Goal: Complete application form: Complete application form

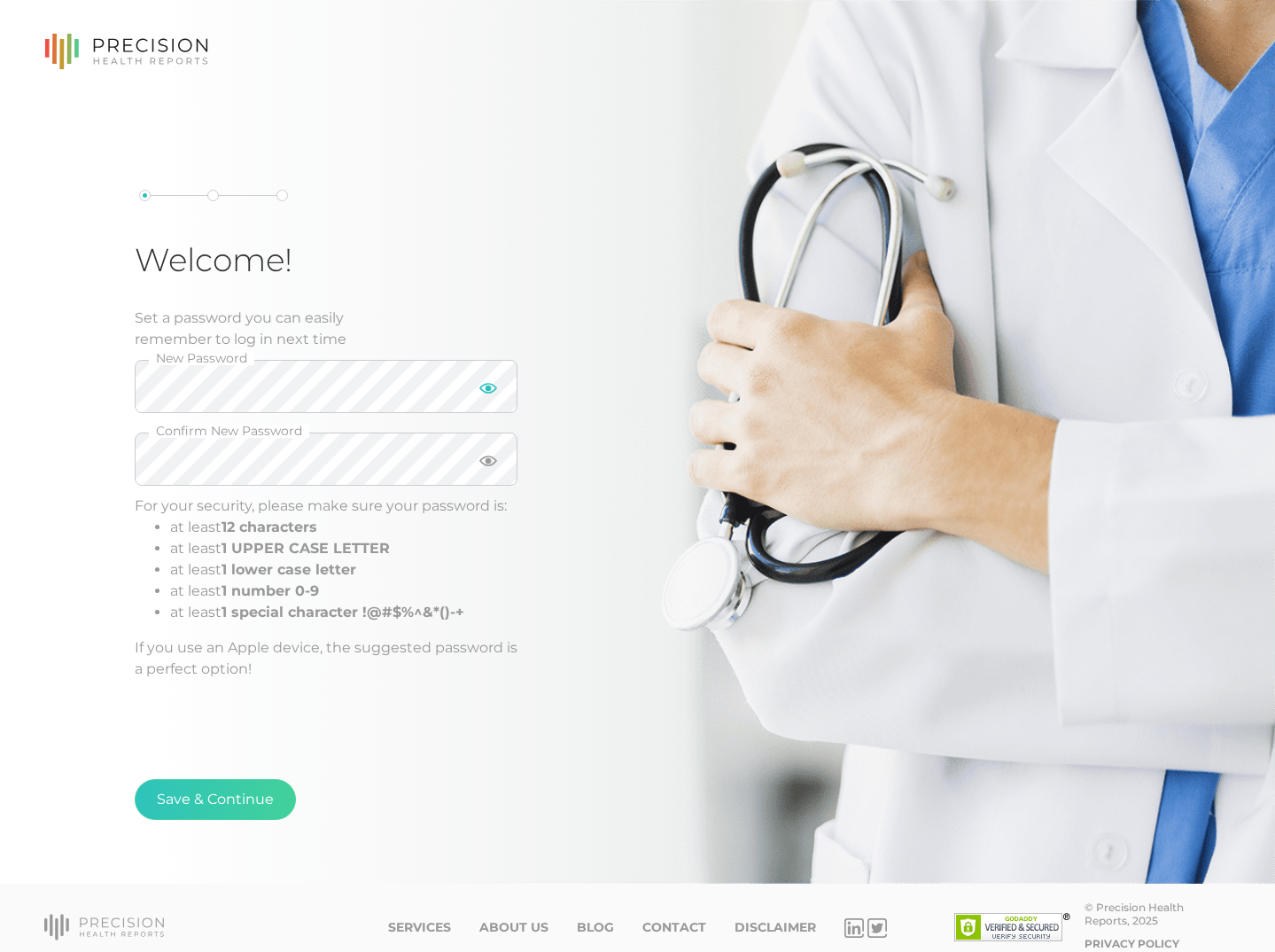
click at [488, 387] on icon at bounding box center [488, 389] width 18 height 11
click at [485, 462] on icon at bounding box center [488, 460] width 18 height 18
click at [233, 799] on button "Save & Continue" at bounding box center [216, 799] width 161 height 41
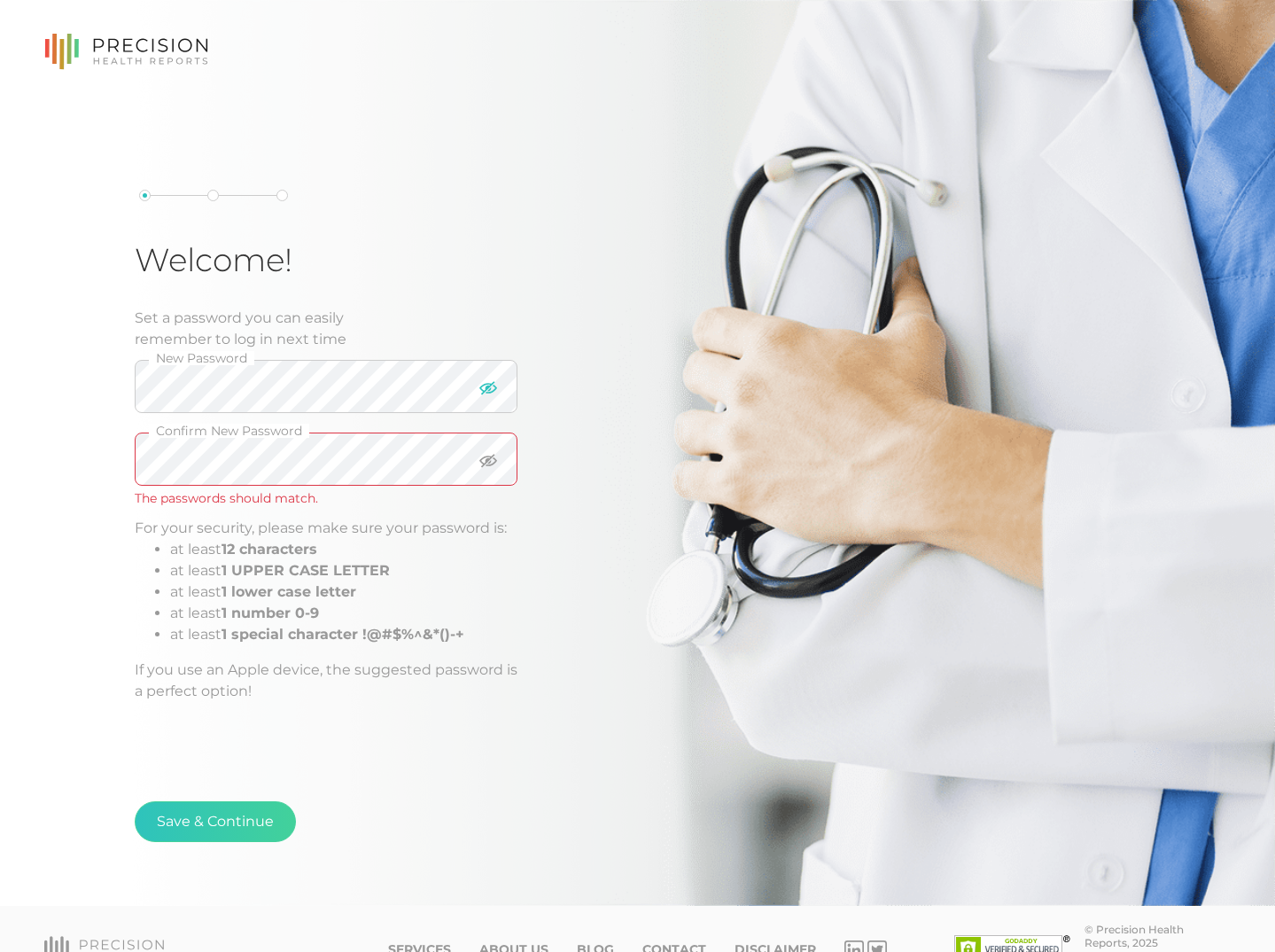
click at [492, 555] on li "at least 12 characters" at bounding box center [344, 549] width 348 height 21
click at [217, 831] on button "Save & Continue" at bounding box center [216, 822] width 161 height 41
click at [216, 822] on button "Save & Continue" at bounding box center [216, 822] width 161 height 41
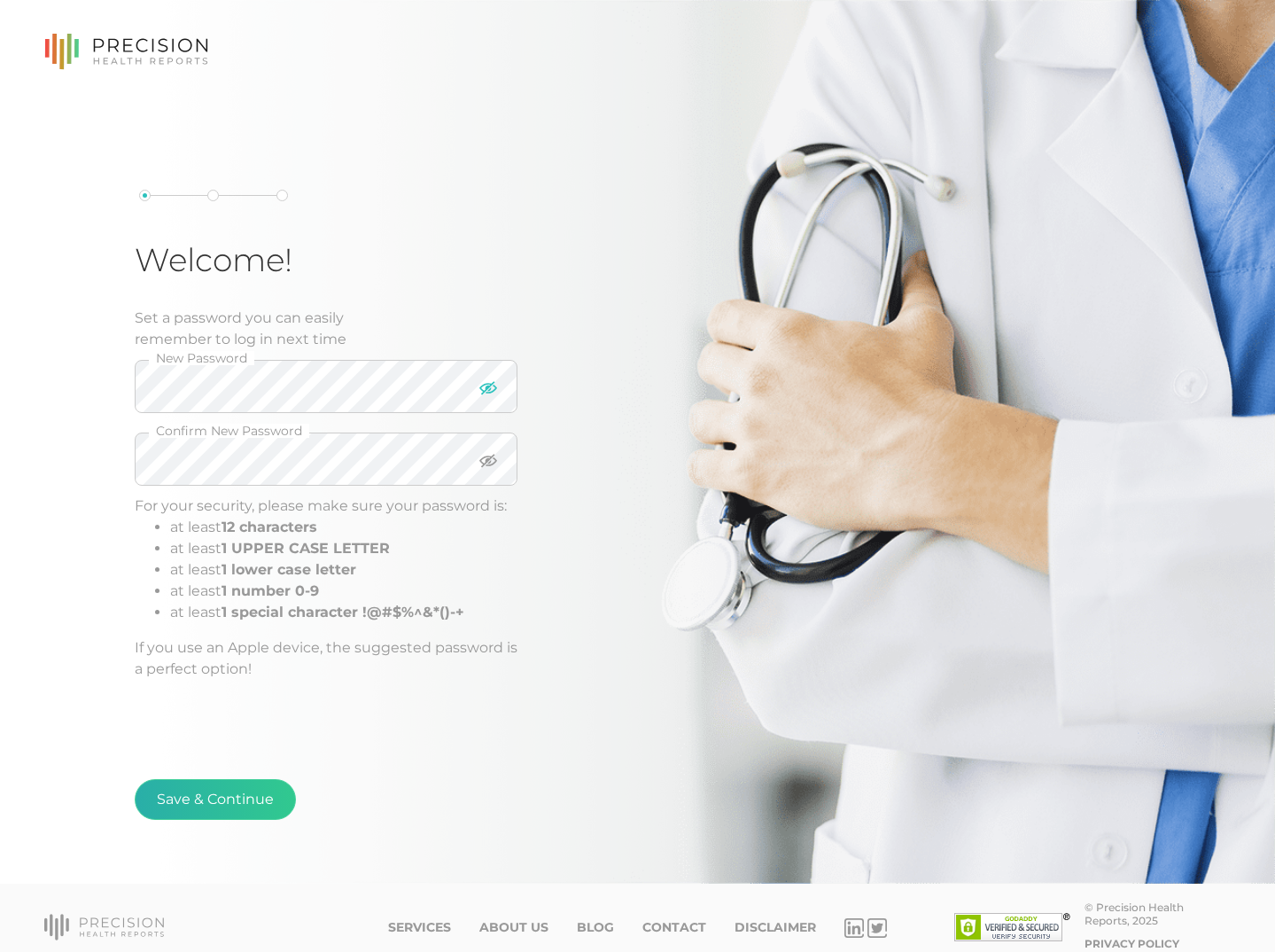
click at [206, 795] on button "Save & Continue" at bounding box center [216, 799] width 161 height 41
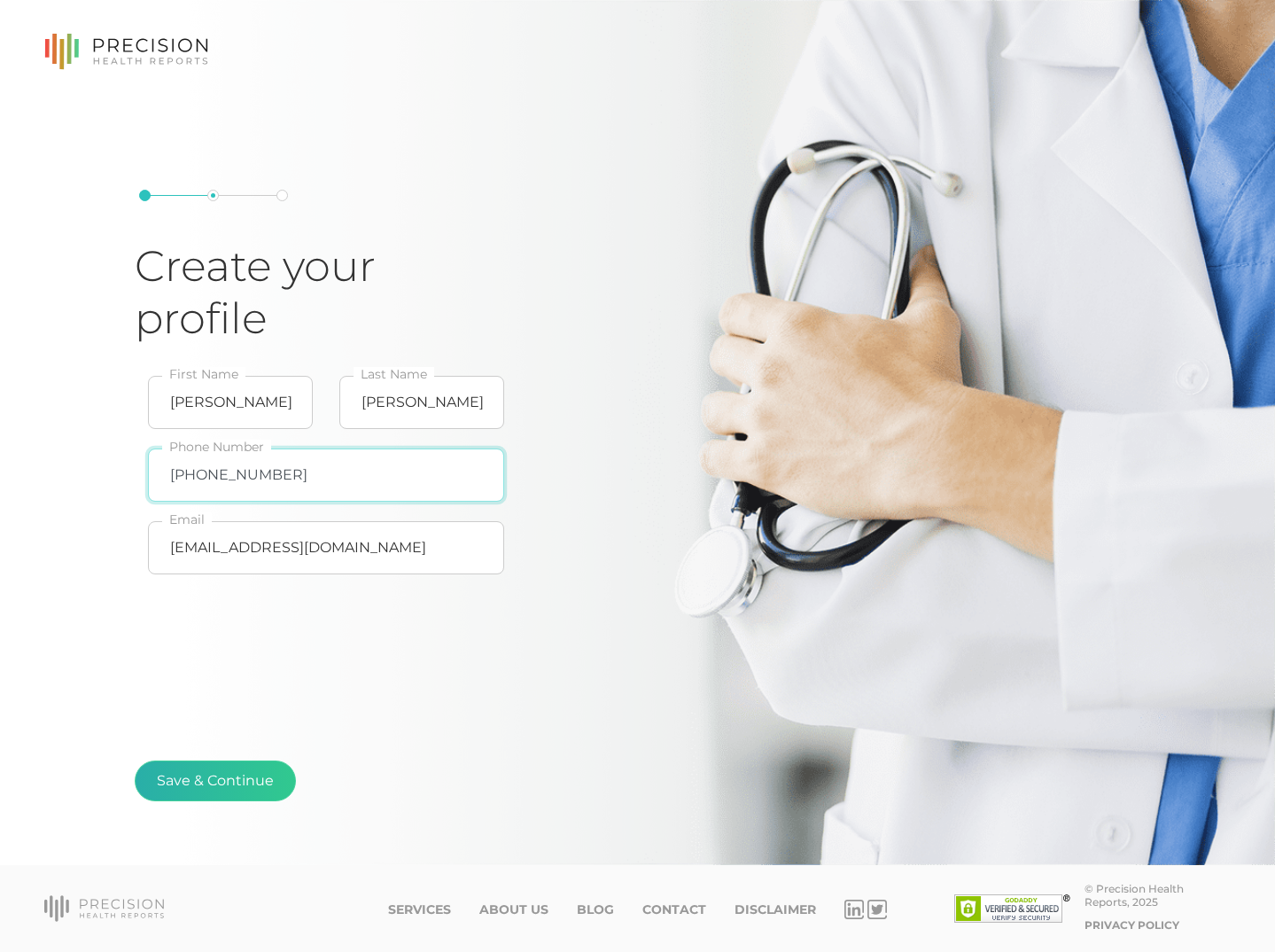
type input "[PHONE_NUMBER]"
click at [227, 779] on button "Save & Continue" at bounding box center [216, 781] width 161 height 41
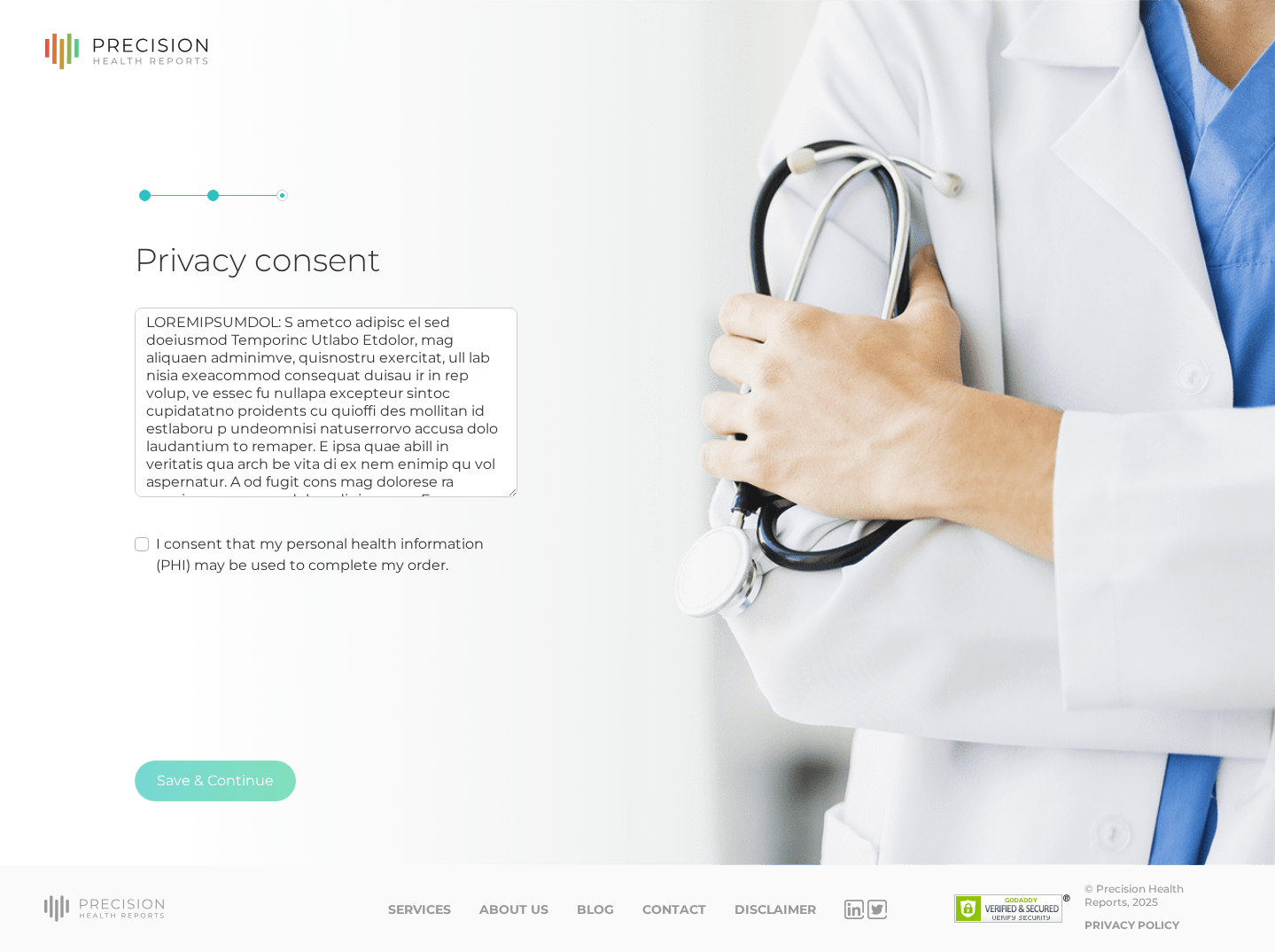
click at [156, 545] on label "I consent that my personal health information (PHI) may be used to complete my …" at bounding box center [337, 555] width 362 height 43
click at [139, 545] on input "I consent that my personal health information (PHI) may be used to complete my …" at bounding box center [142, 542] width 14 height 18
checkbox input "true"
type textarea "AUTHORIZATION: I hereby consent to and authorize Precision Health Reports, the …"
click at [216, 780] on button "Save & Continue" at bounding box center [216, 781] width 161 height 41
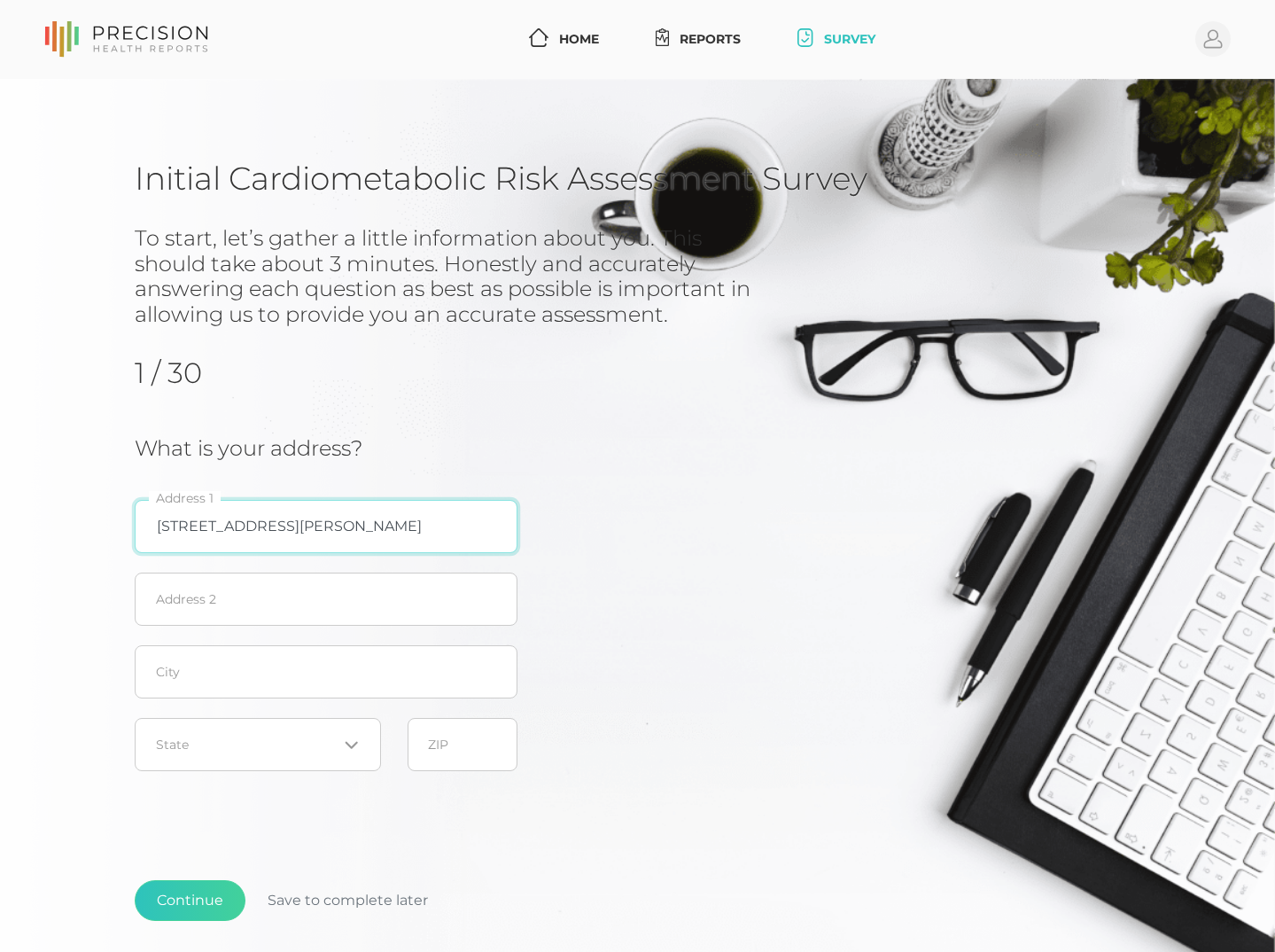
type input "[STREET_ADDRESS][PERSON_NAME]"
type input "Wimauma"
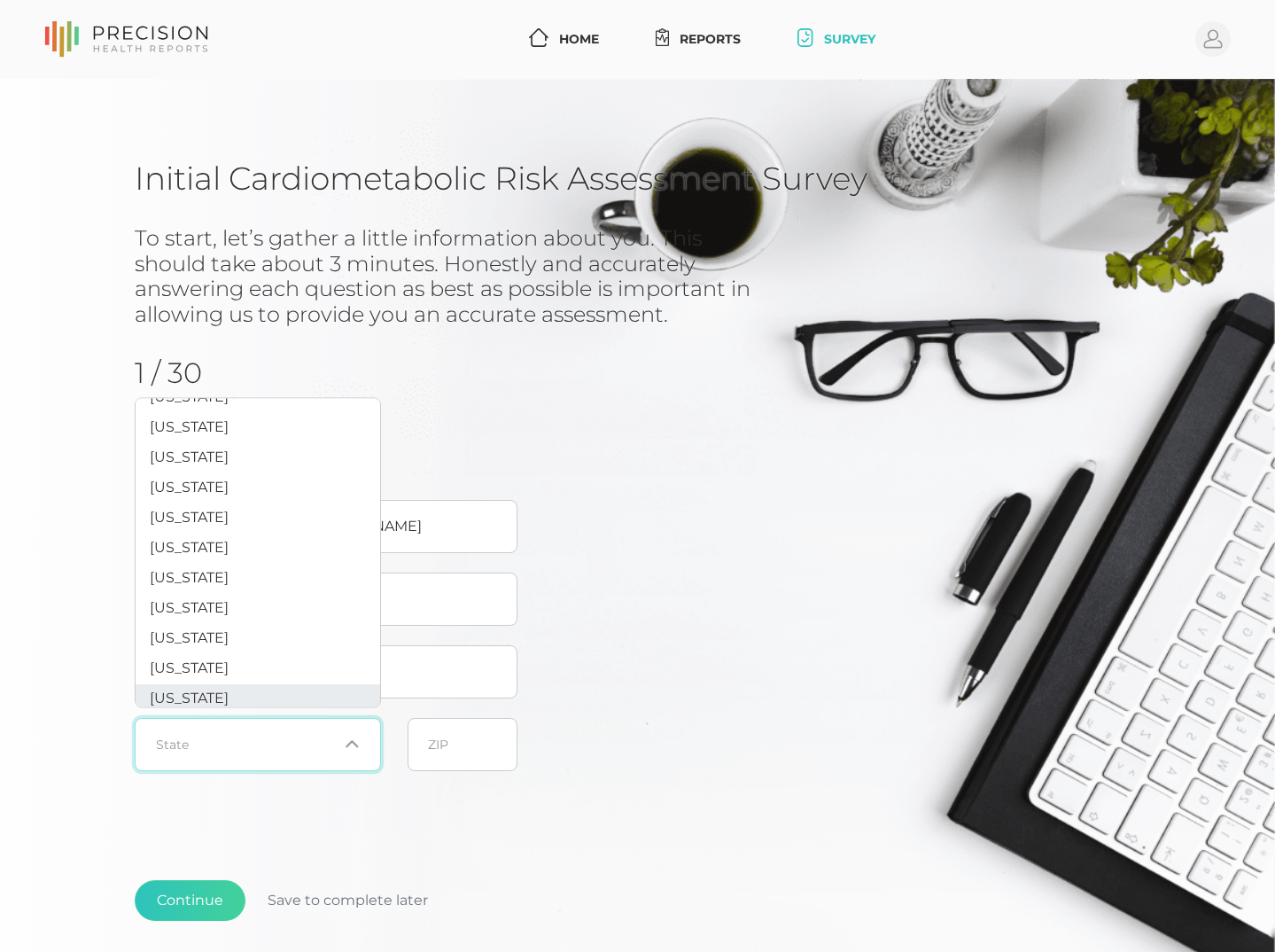
scroll to position [258, 0]
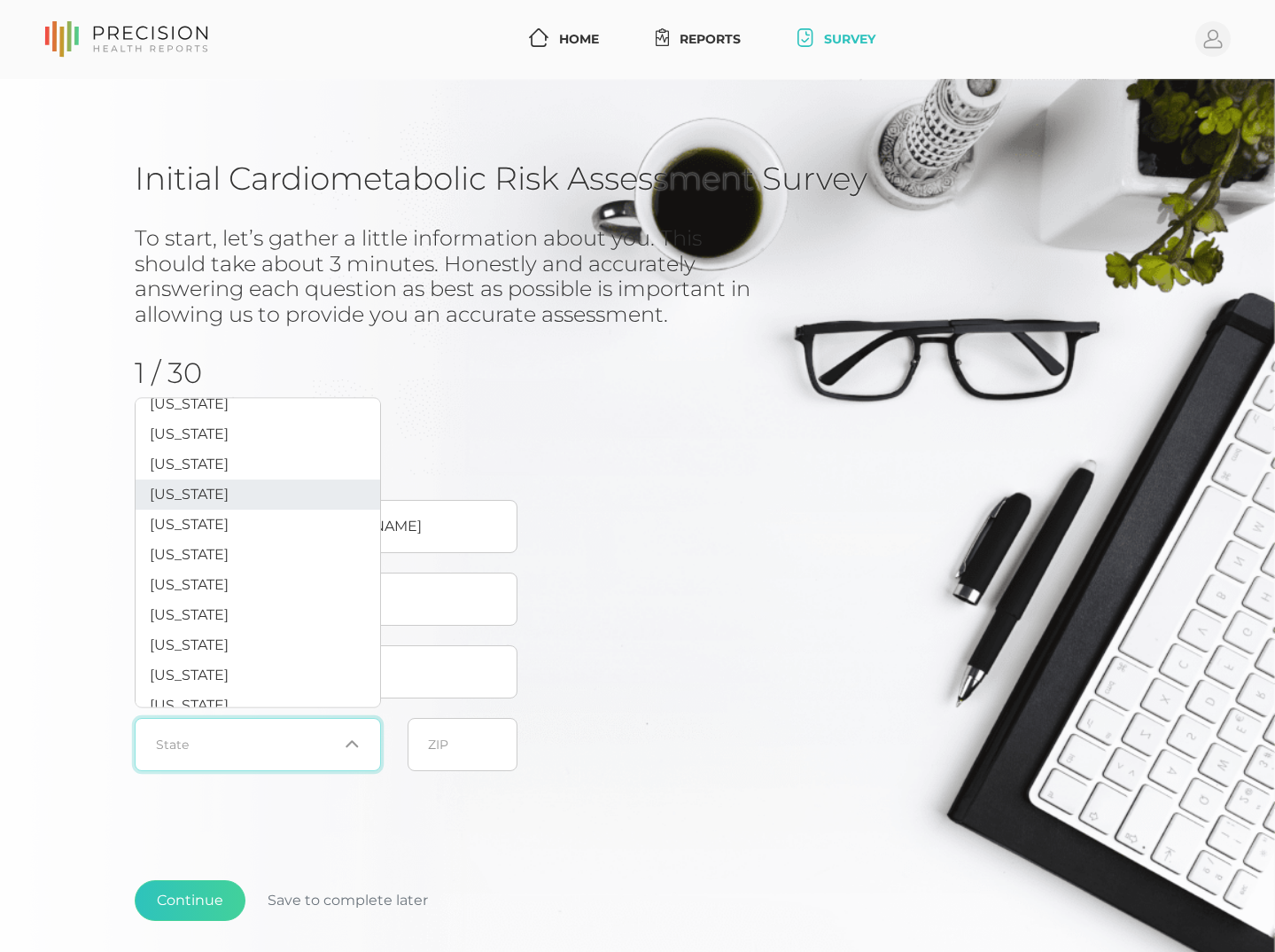
click at [272, 509] on li "[US_STATE]" at bounding box center [258, 494] width 245 height 30
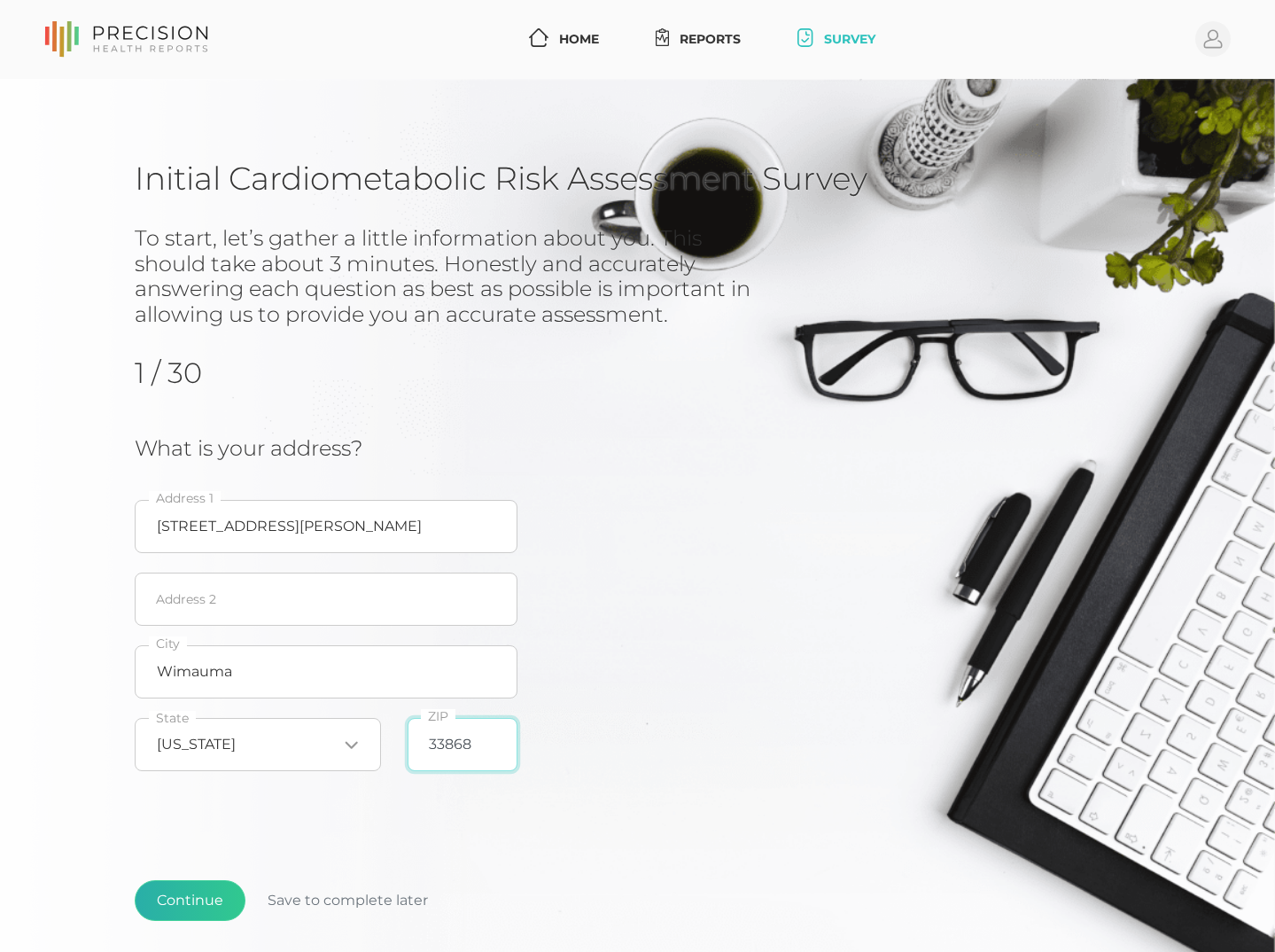
type input "33868"
click at [199, 893] on button "Continue" at bounding box center [190, 901] width 111 height 41
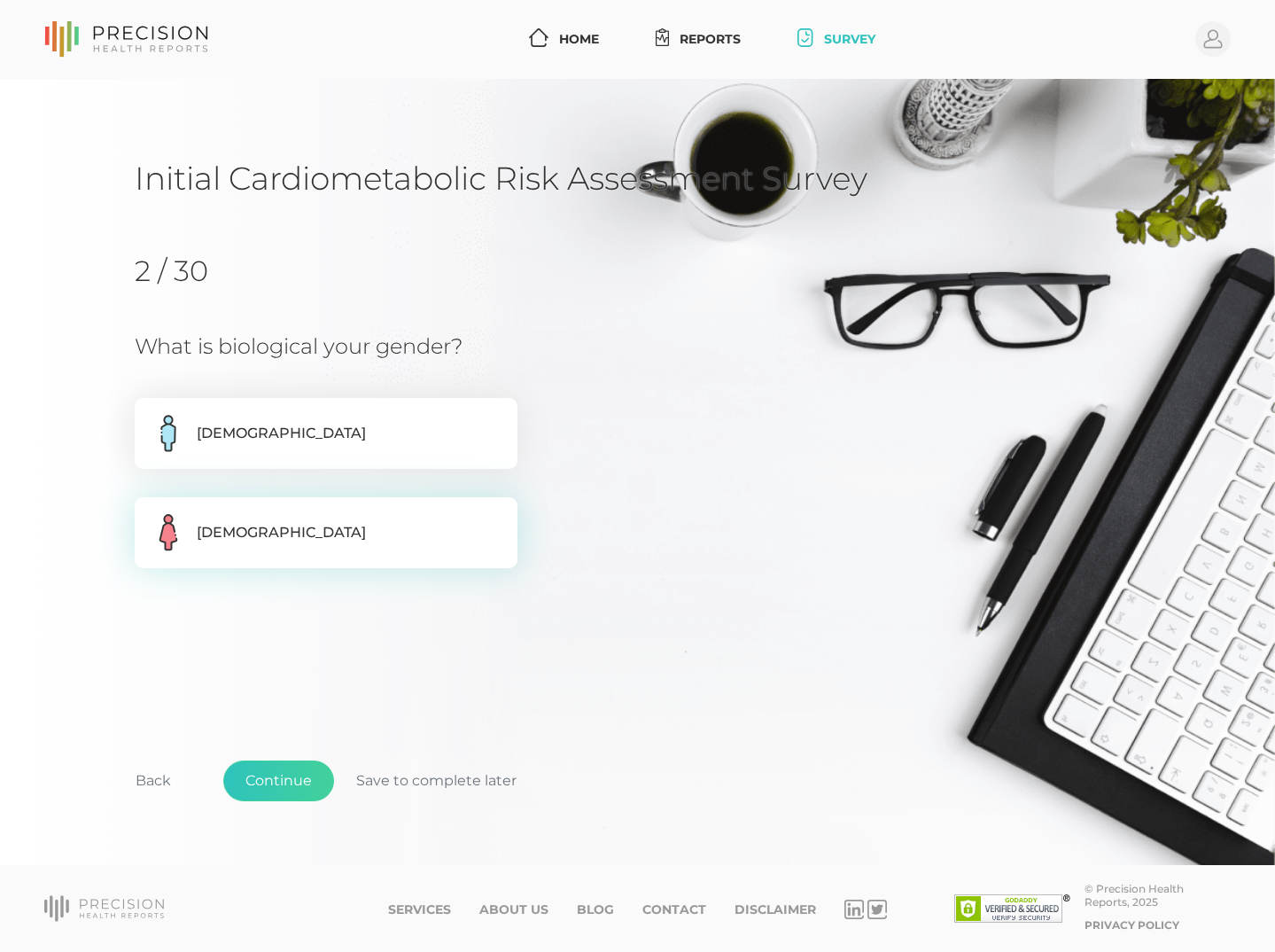
click at [273, 539] on label "[DEMOGRAPHIC_DATA]" at bounding box center [327, 532] width 383 height 71
click at [149, 515] on input "[DEMOGRAPHIC_DATA]" at bounding box center [142, 506] width 14 height 18
radio input "true"
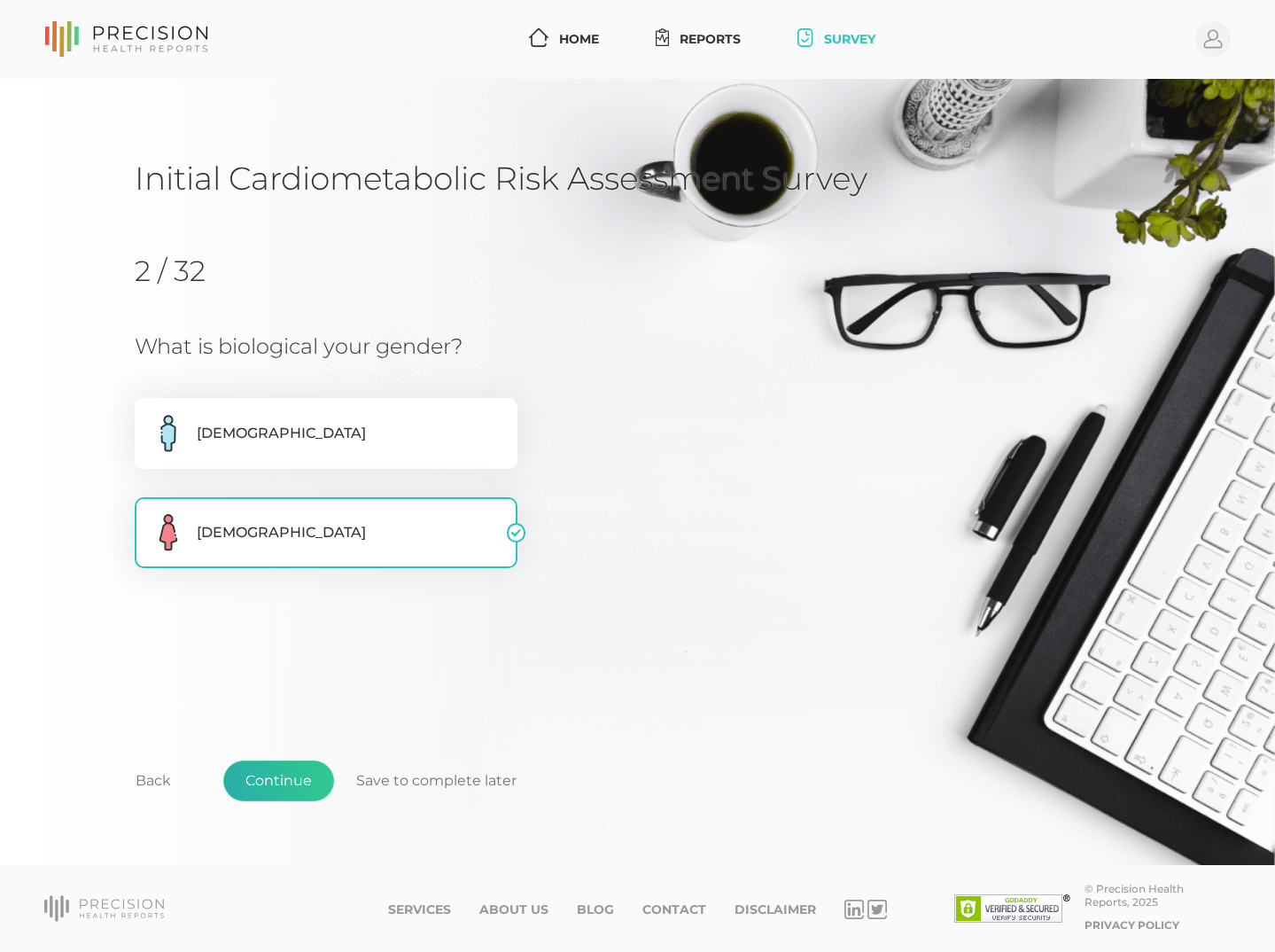
click at [292, 782] on button "Continue" at bounding box center [279, 781] width 111 height 41
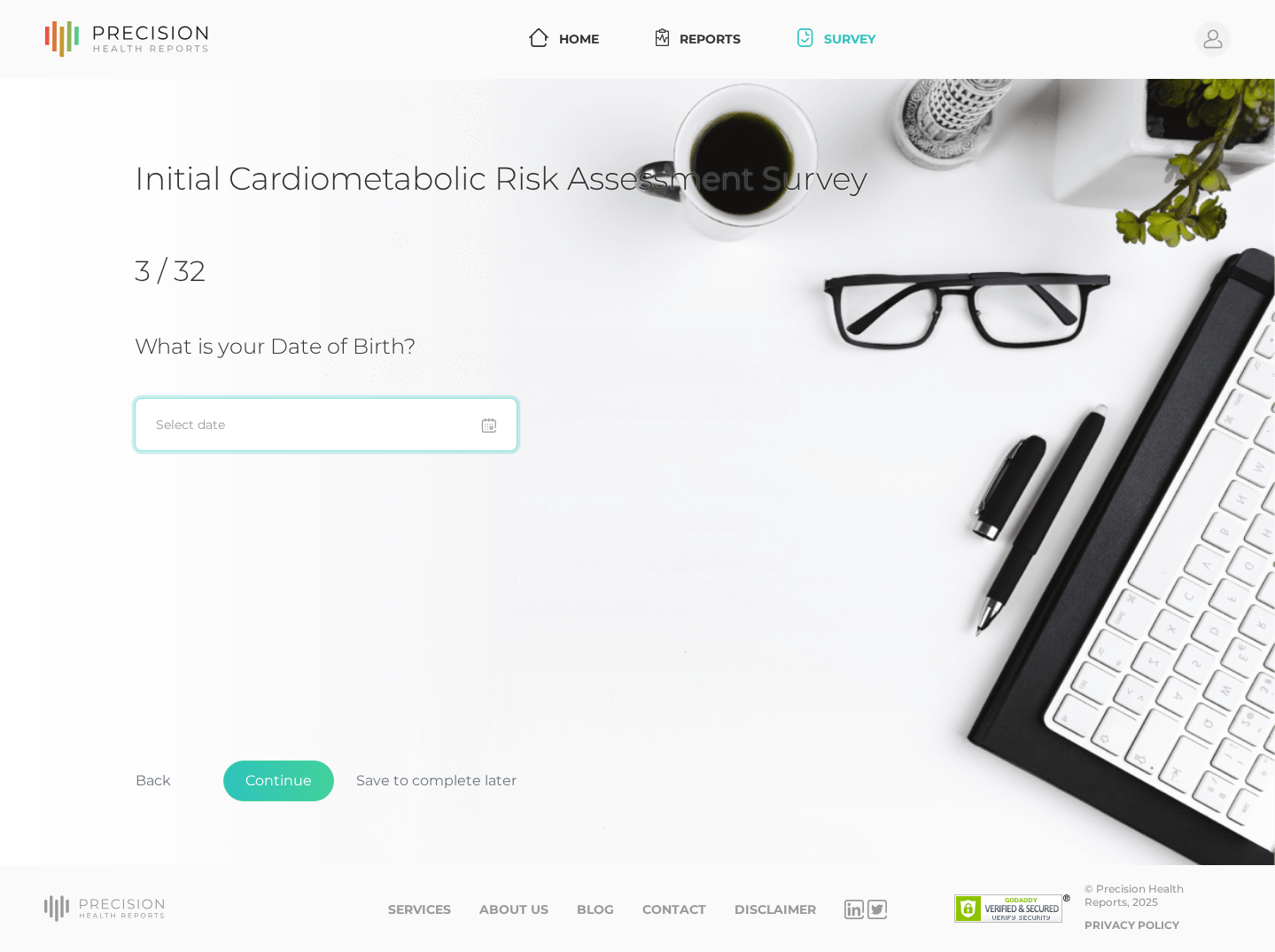
click at [222, 428] on input at bounding box center [327, 425] width 383 height 53
click at [154, 477] on icon at bounding box center [158, 479] width 23 height 23
click at [340, 479] on icon at bounding box center [341, 479] width 23 height 23
click at [340, 478] on icon at bounding box center [341, 479] width 23 height 23
click at [286, 536] on span "2" at bounding box center [280, 538] width 25 height 25
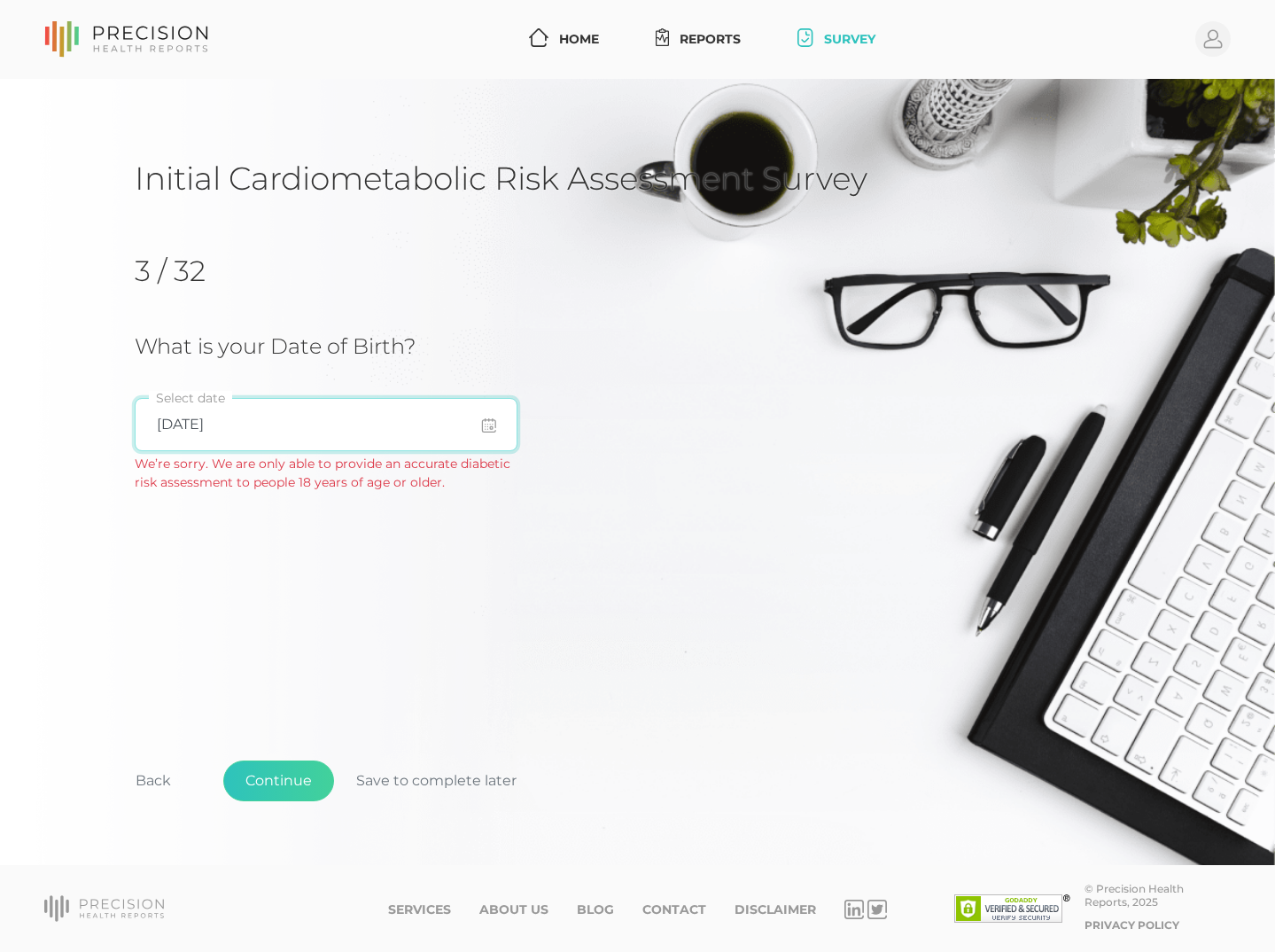
click at [244, 428] on input "[DATE]" at bounding box center [327, 425] width 383 height 53
type input "[DATE]"
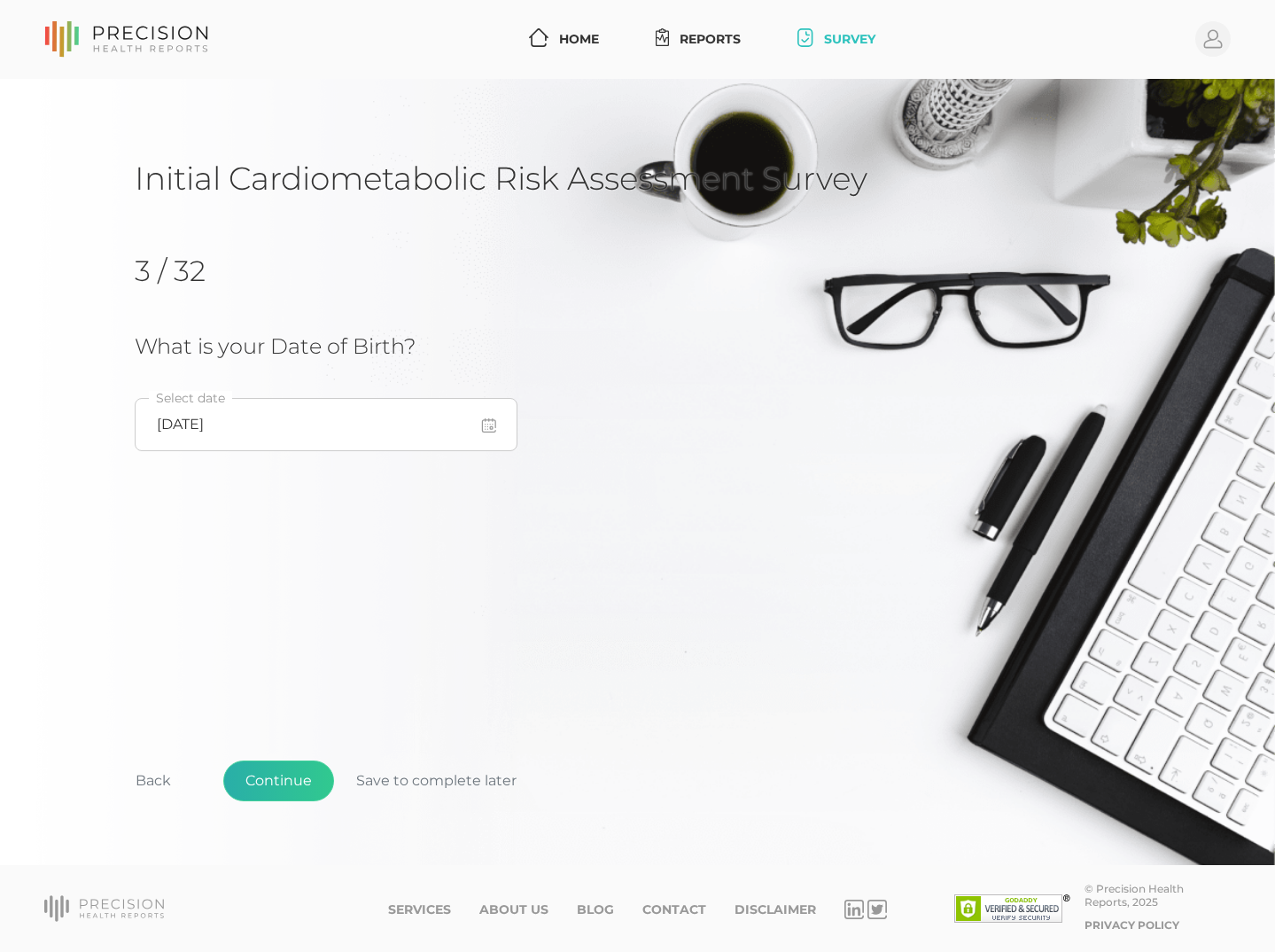
click at [292, 774] on button "Continue" at bounding box center [279, 781] width 111 height 41
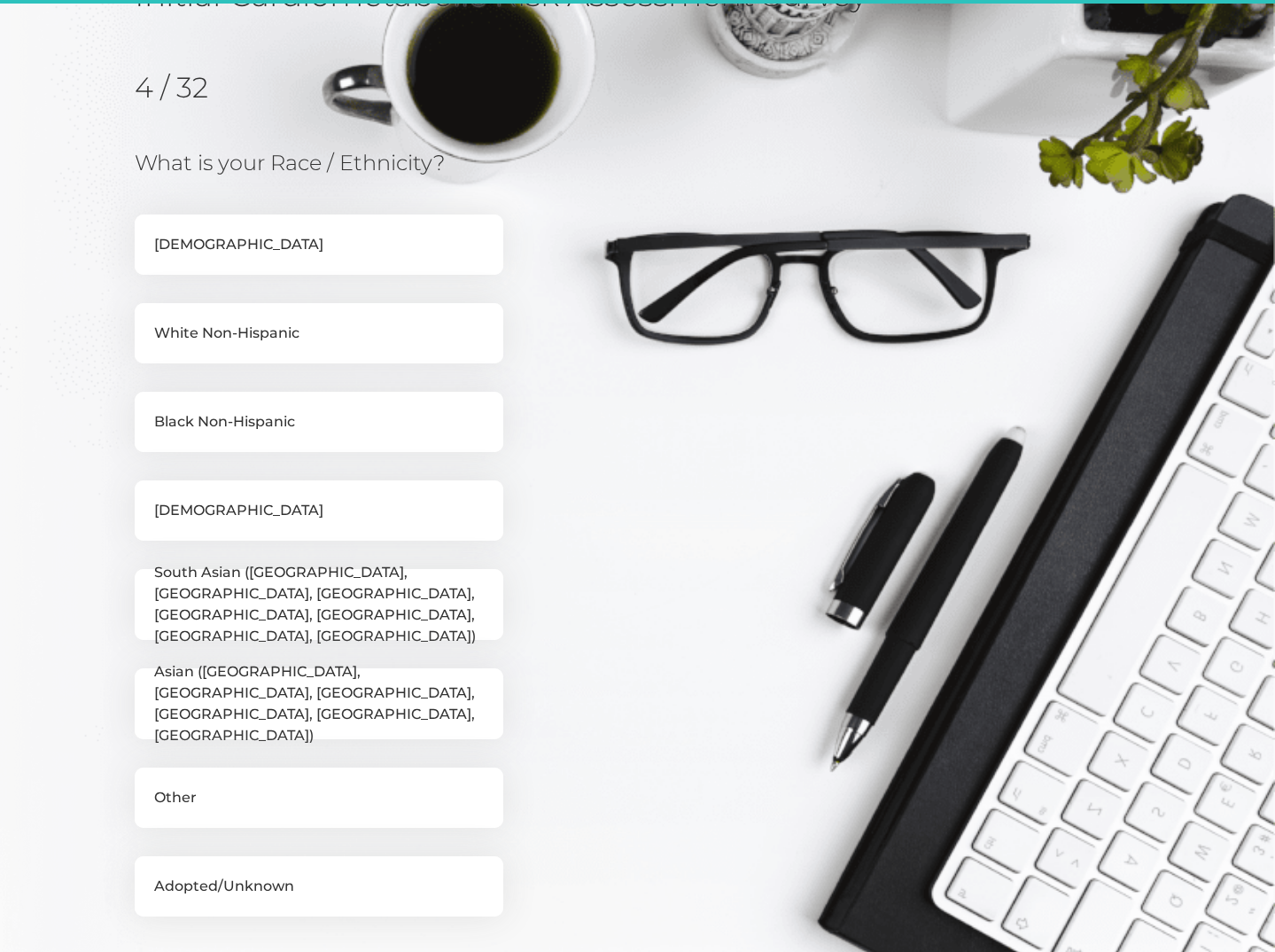
scroll to position [226, 0]
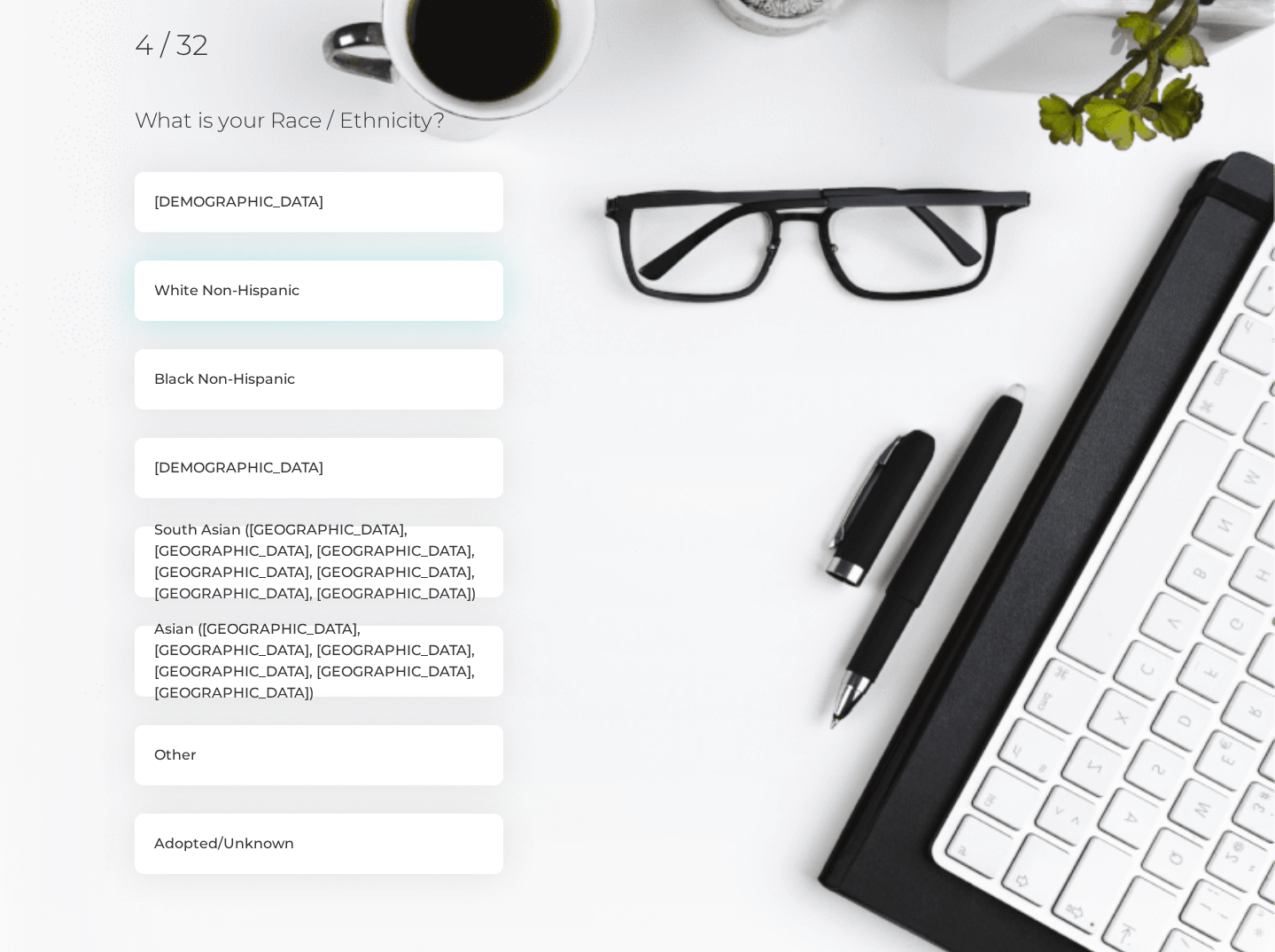
click at [206, 295] on label "White Non-Hispanic" at bounding box center [319, 291] width 369 height 60
click at [149, 279] on input "White Non-Hispanic" at bounding box center [142, 270] width 14 height 18
checkbox input "true"
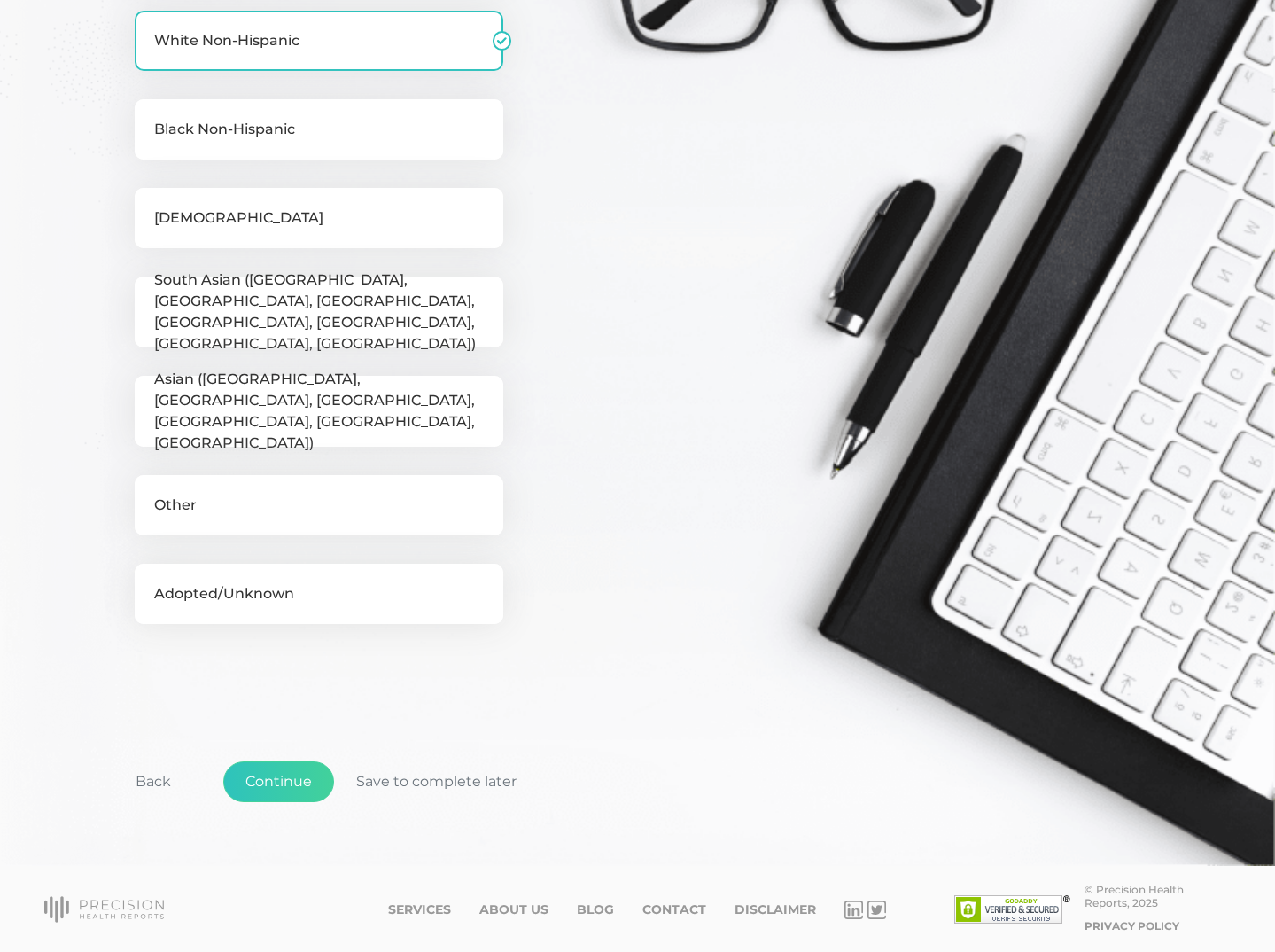
scroll to position [475, 0]
click at [276, 785] on button "Continue" at bounding box center [279, 783] width 111 height 41
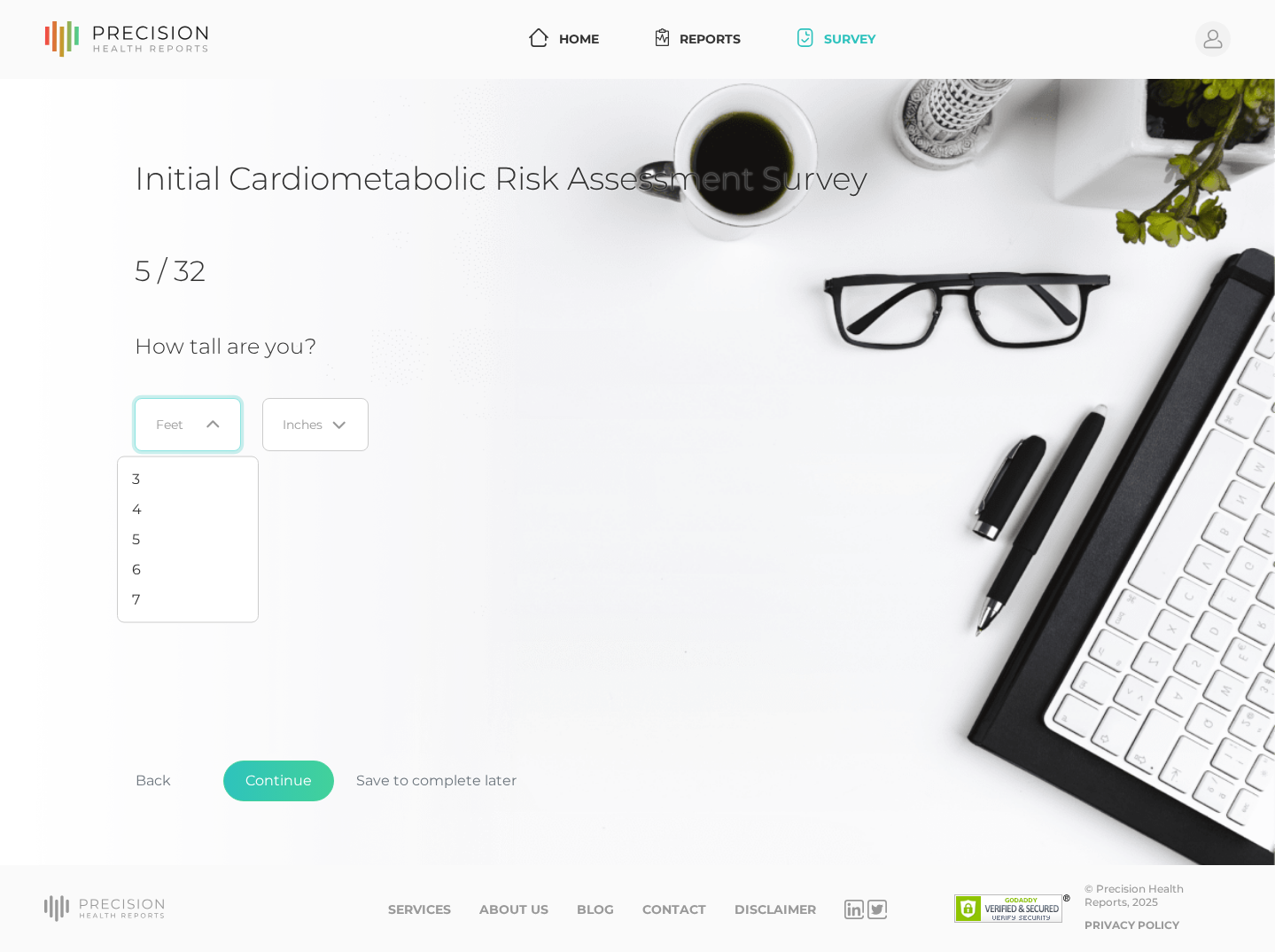
click at [211, 423] on icon "Search for option" at bounding box center [213, 423] width 14 height 14
click at [170, 535] on li "5" at bounding box center [188, 539] width 140 height 30
click at [333, 424] on div "Loading..." at bounding box center [336, 424] width 21 height 18
click at [299, 597] on li "4" at bounding box center [316, 600] width 140 height 30
click at [297, 783] on button "Continue" at bounding box center [279, 781] width 111 height 41
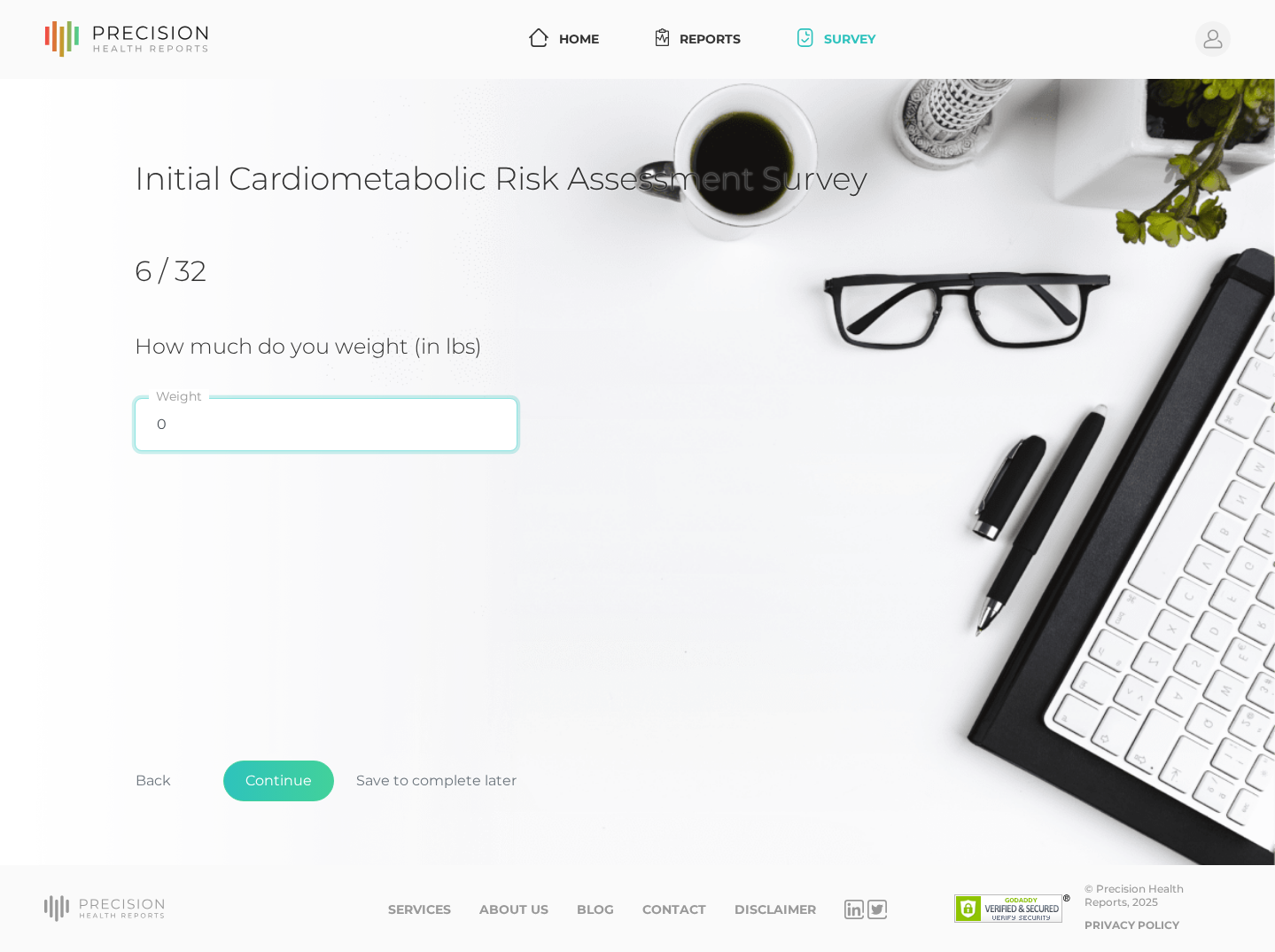
click at [159, 413] on input "0" at bounding box center [327, 425] width 383 height 53
type input "117"
click at [290, 789] on button "Continue" at bounding box center [279, 781] width 111 height 41
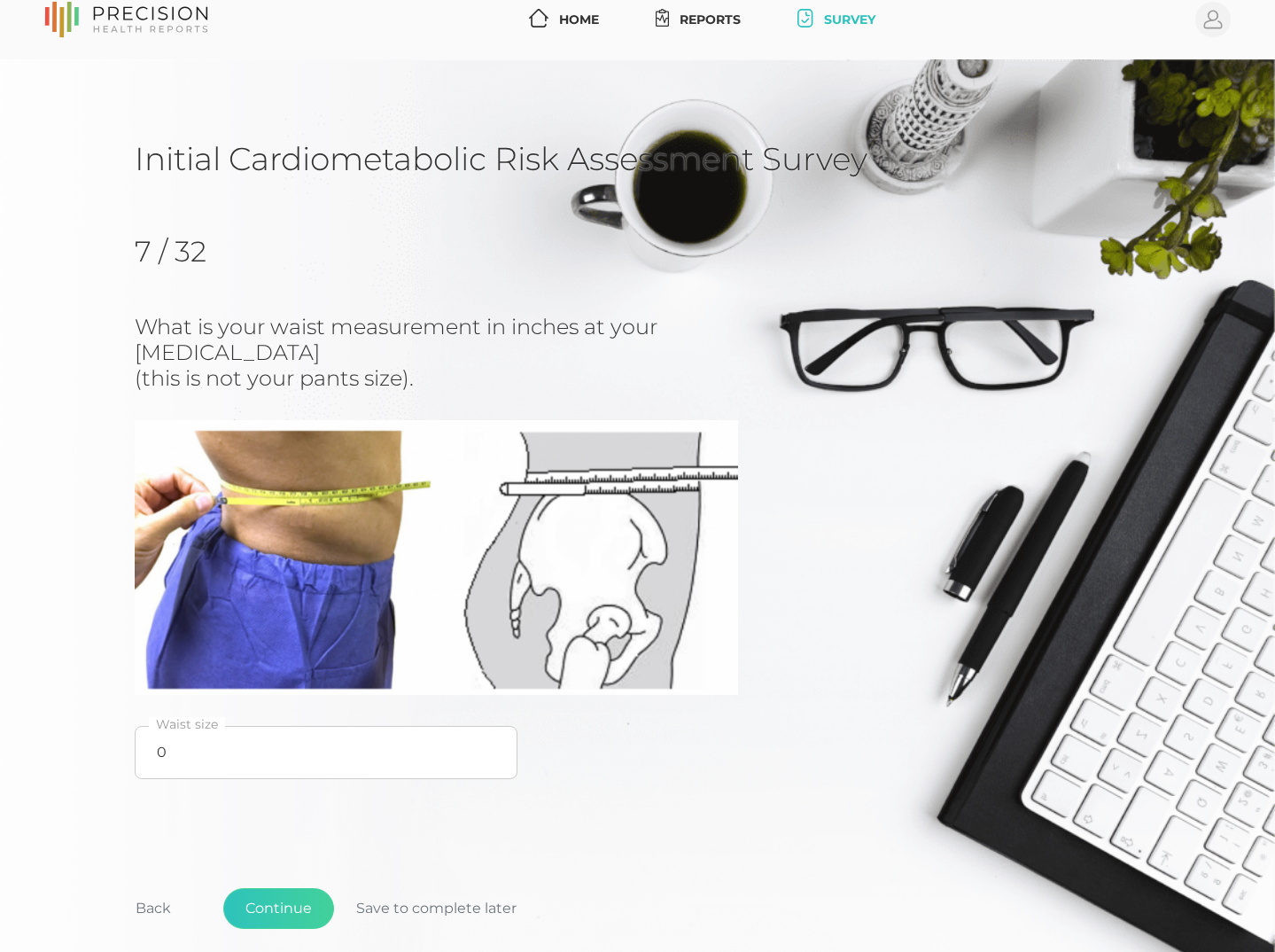
scroll to position [22, 0]
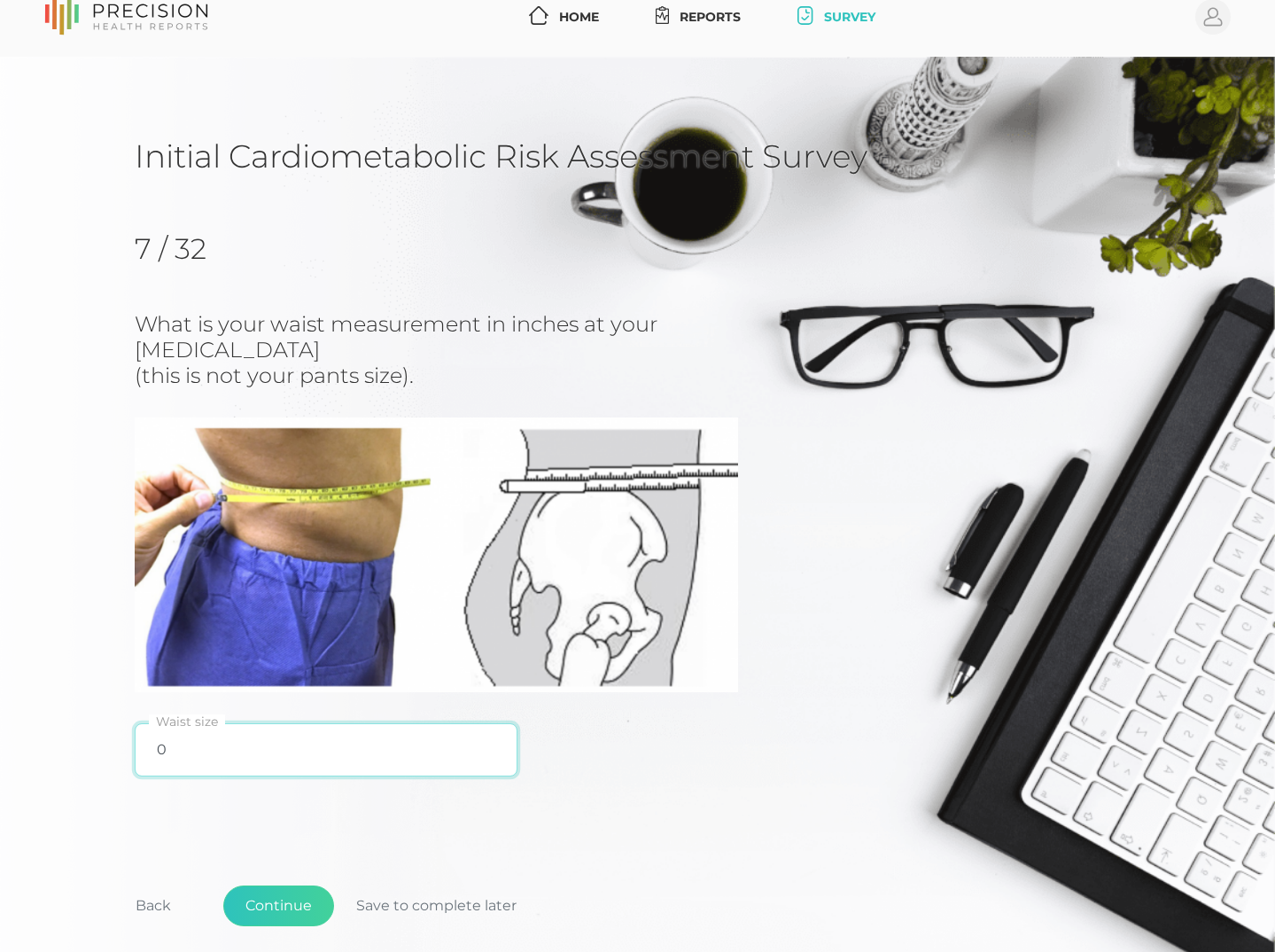
click at [161, 744] on input "0" at bounding box center [327, 750] width 383 height 53
type input "26"
click at [295, 907] on button "Continue" at bounding box center [279, 906] width 111 height 41
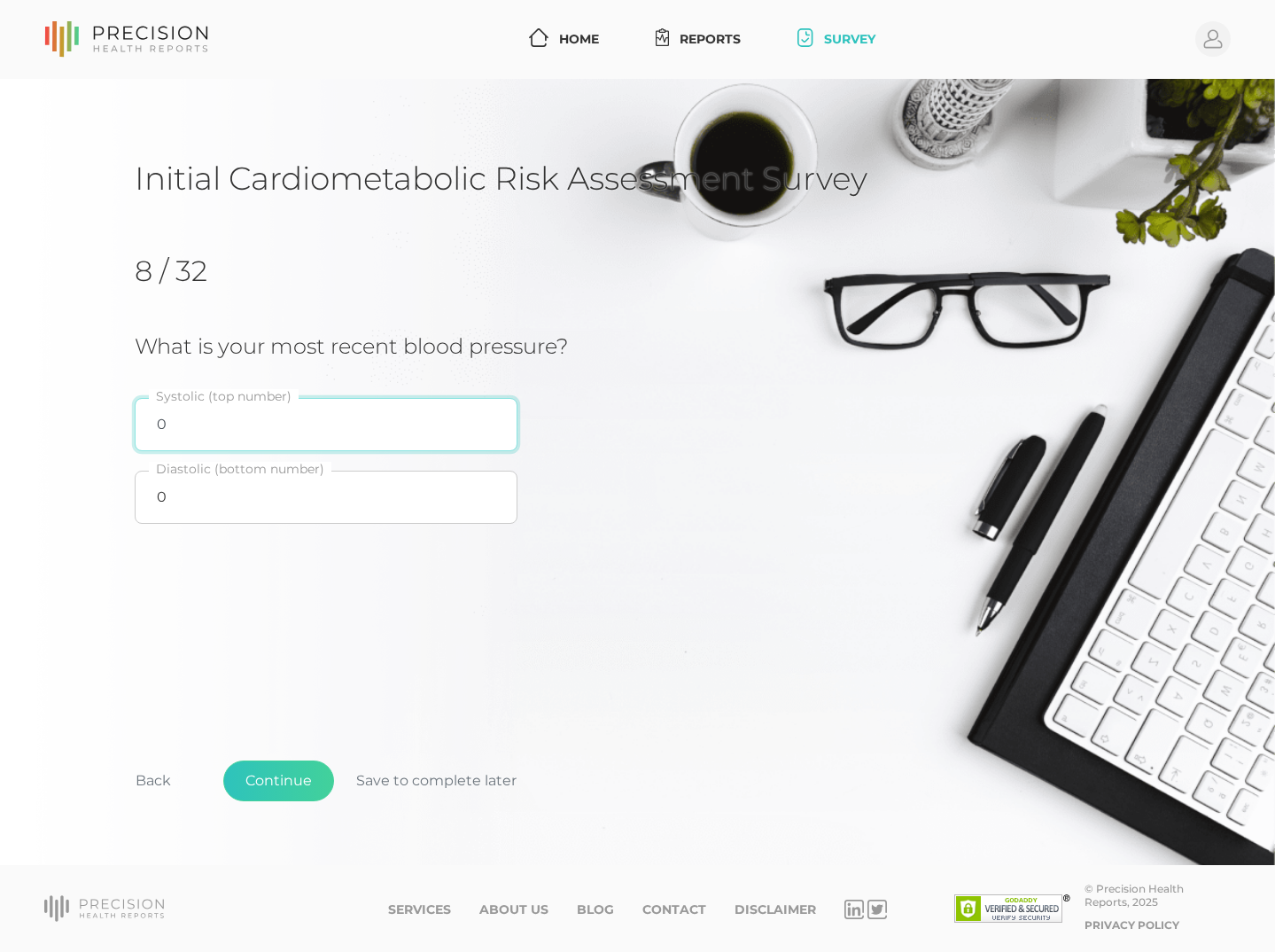
click at [163, 422] on input "0" at bounding box center [327, 425] width 383 height 53
click at [456, 776] on button "Save to complete later" at bounding box center [437, 781] width 205 height 41
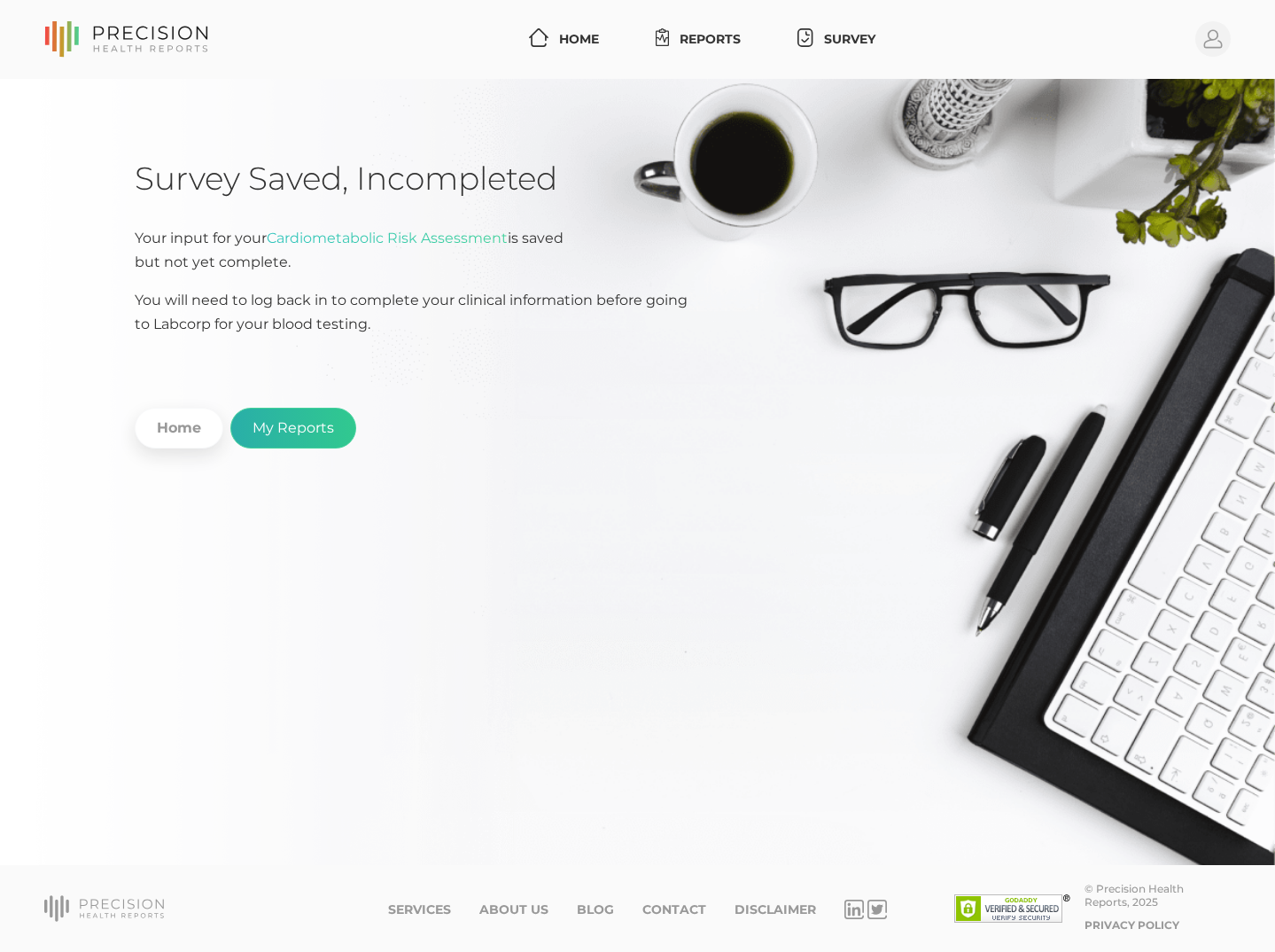
click at [319, 431] on link "My Reports" at bounding box center [294, 428] width 126 height 41
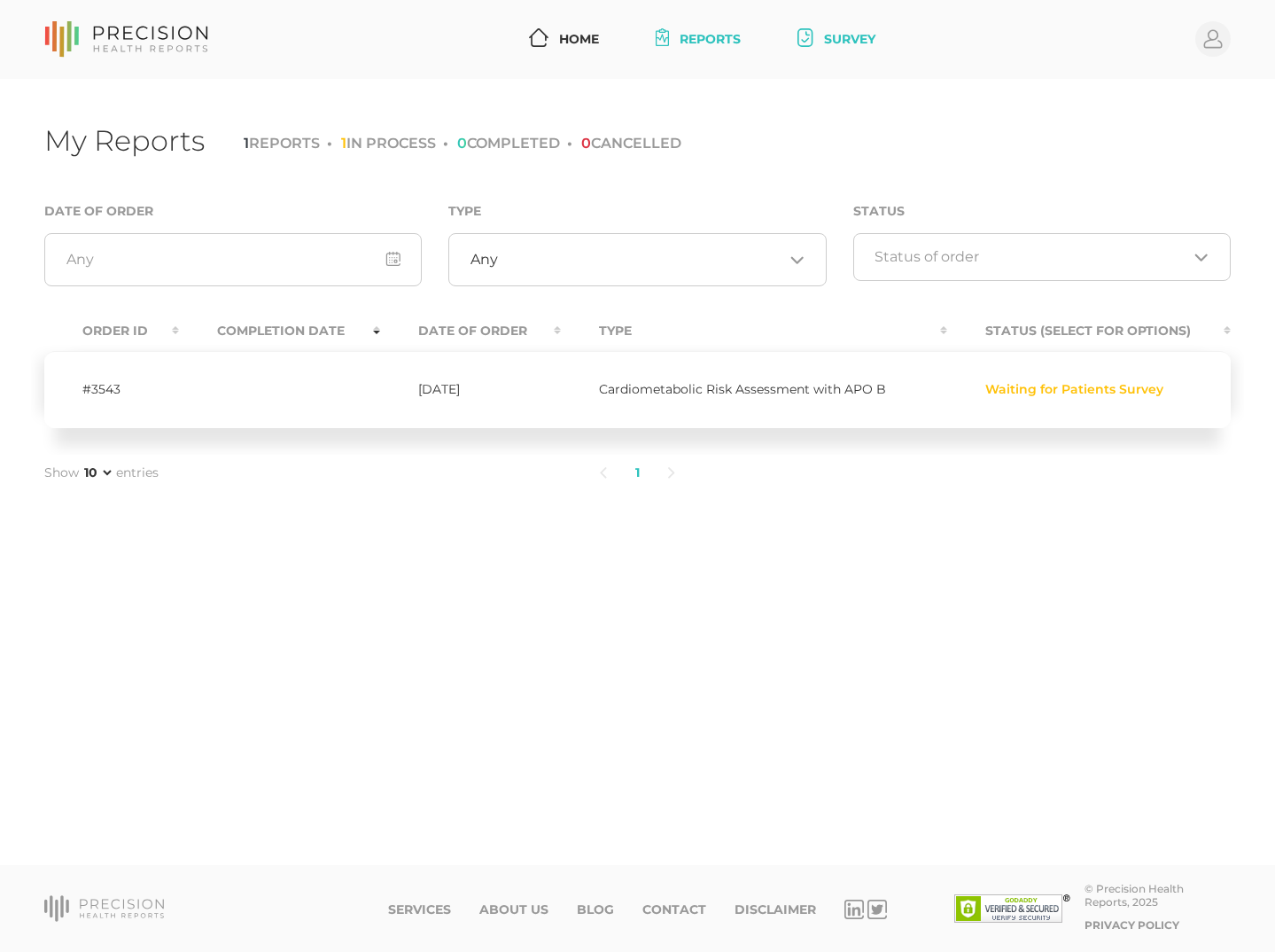
click at [822, 41] on link "Survey" at bounding box center [836, 39] width 91 height 33
